Goal: Navigation & Orientation: Find specific page/section

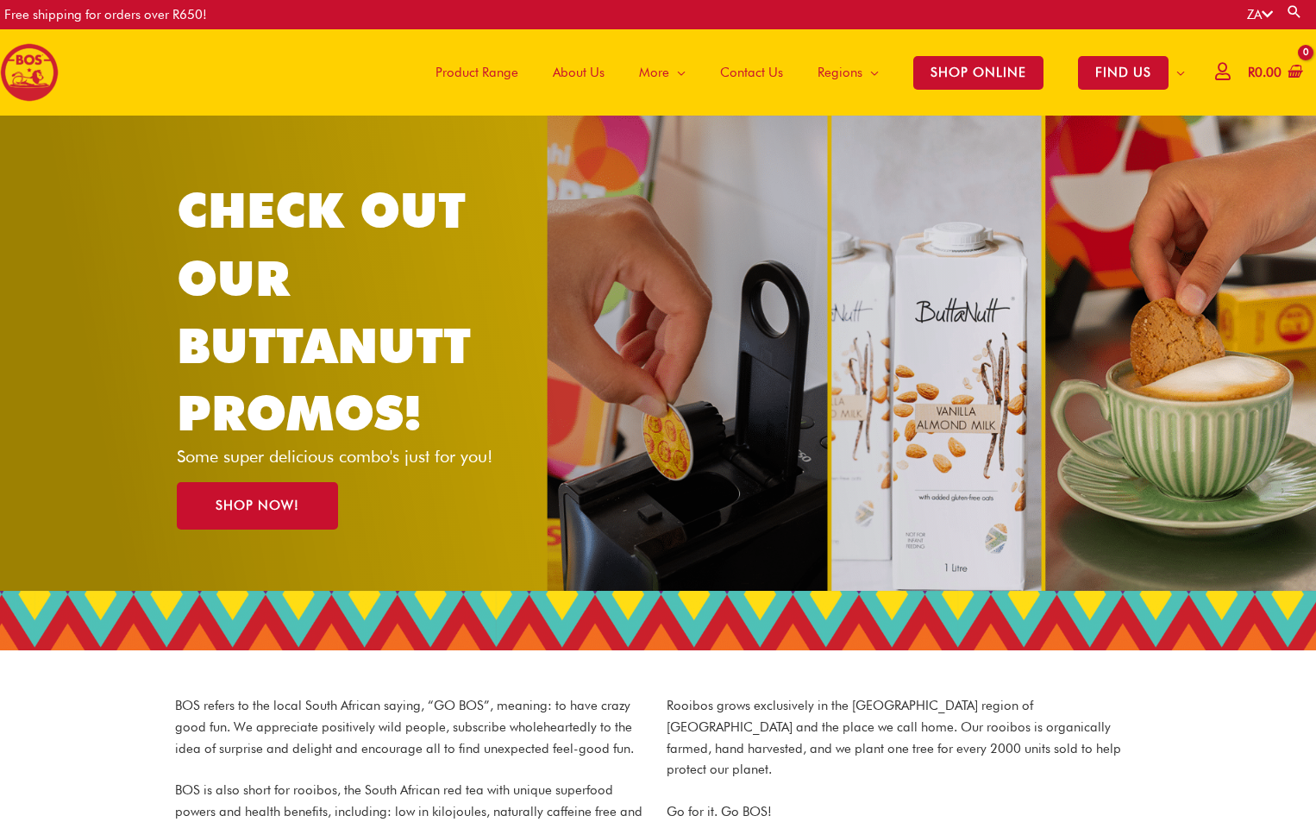
click at [735, 68] on span "Contact Us" at bounding box center [751, 73] width 63 height 52
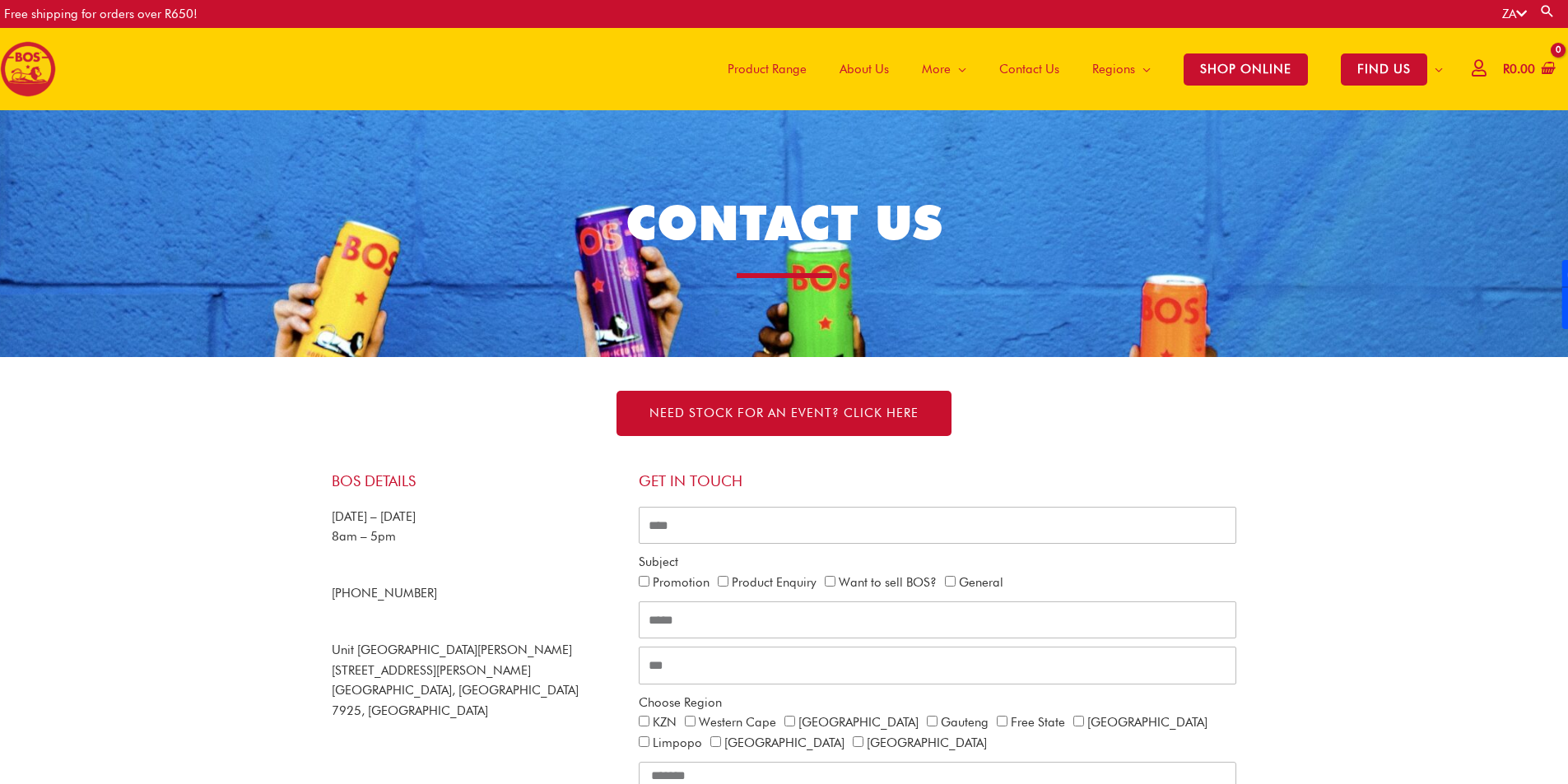
click at [786, 69] on span "Product Range" at bounding box center [766, 70] width 79 height 50
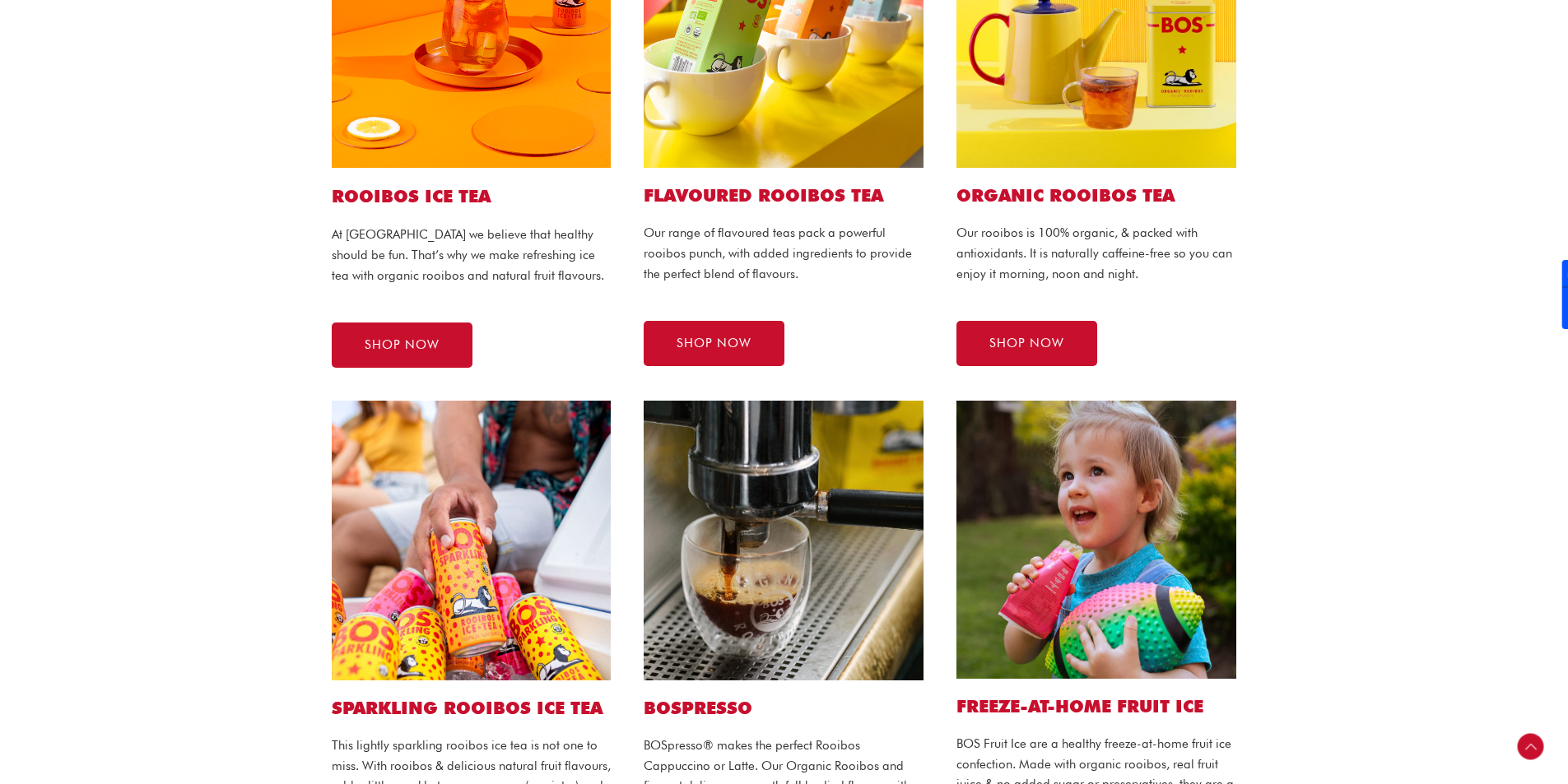
scroll to position [493, 0]
